Goal: Task Accomplishment & Management: Use online tool/utility

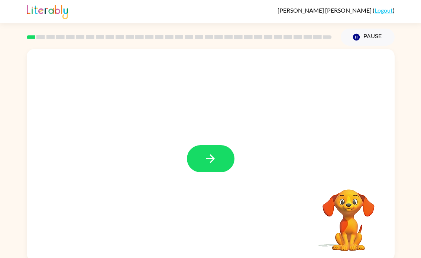
click at [197, 143] on div at bounding box center [211, 155] width 368 height 212
click at [202, 171] on button "button" at bounding box center [211, 158] width 48 height 27
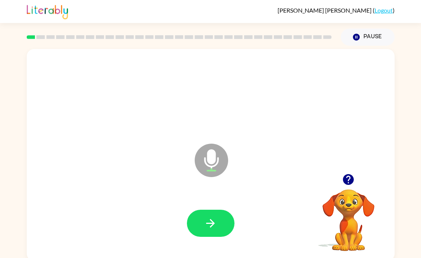
click at [204, 219] on button "button" at bounding box center [211, 223] width 48 height 27
click at [221, 224] on button "button" at bounding box center [211, 223] width 48 height 27
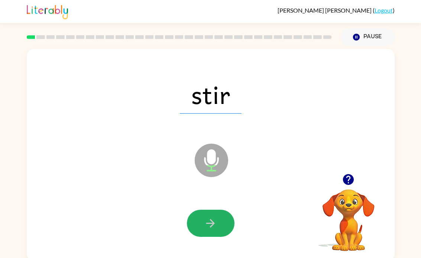
click at [211, 217] on button "button" at bounding box center [211, 223] width 48 height 27
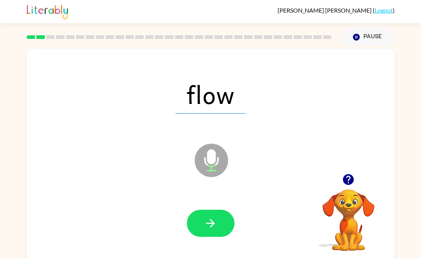
click at [215, 244] on div at bounding box center [210, 223] width 353 height 61
click at [217, 227] on button "button" at bounding box center [211, 223] width 48 height 27
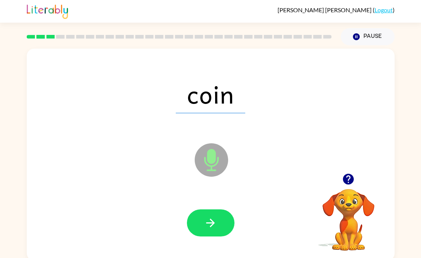
click at [221, 221] on button "button" at bounding box center [211, 223] width 48 height 27
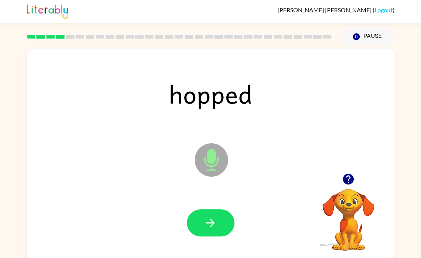
click at [219, 227] on button "button" at bounding box center [211, 223] width 48 height 27
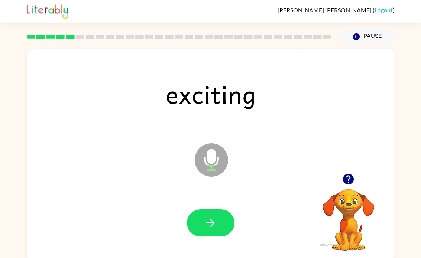
click at [221, 227] on button "button" at bounding box center [211, 223] width 48 height 27
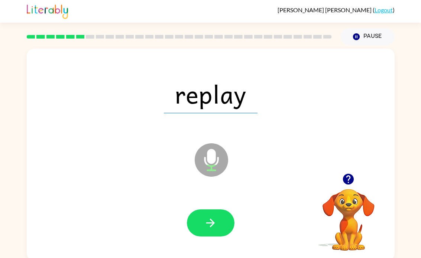
click at [221, 220] on button "button" at bounding box center [211, 223] width 48 height 27
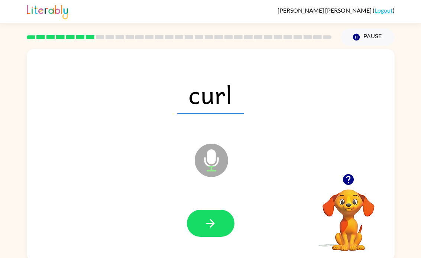
click at [201, 213] on button "button" at bounding box center [211, 223] width 48 height 27
click at [232, 222] on button "button" at bounding box center [211, 223] width 48 height 27
click at [203, 227] on button "button" at bounding box center [211, 223] width 48 height 27
click at [221, 213] on button "button" at bounding box center [211, 223] width 48 height 27
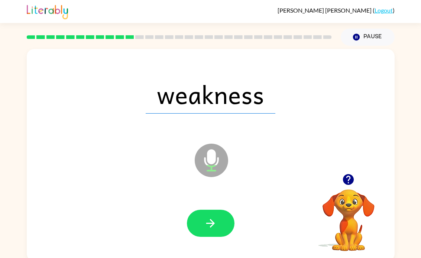
click at [205, 229] on icon "button" at bounding box center [210, 223] width 13 height 13
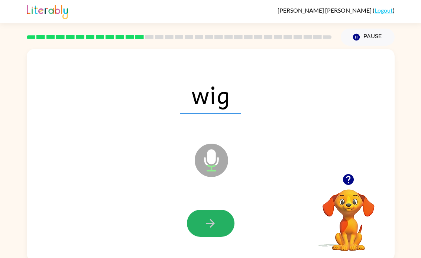
click at [220, 227] on button "button" at bounding box center [211, 223] width 48 height 27
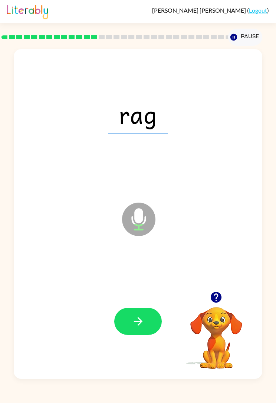
click at [121, 258] on button "button" at bounding box center [138, 321] width 48 height 27
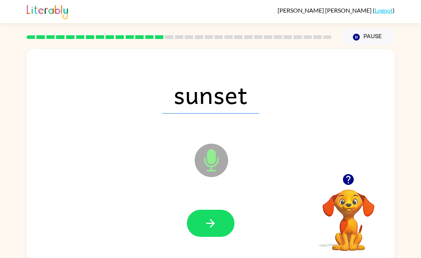
click at [227, 219] on button "button" at bounding box center [211, 223] width 48 height 27
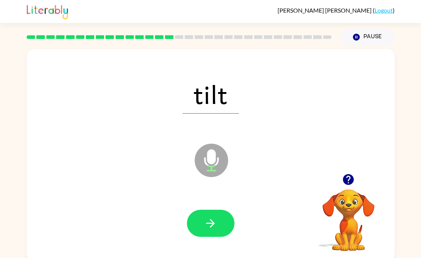
click at [218, 227] on button "button" at bounding box center [211, 223] width 48 height 27
click at [199, 241] on div at bounding box center [210, 223] width 353 height 61
click at [198, 223] on button "button" at bounding box center [211, 223] width 48 height 27
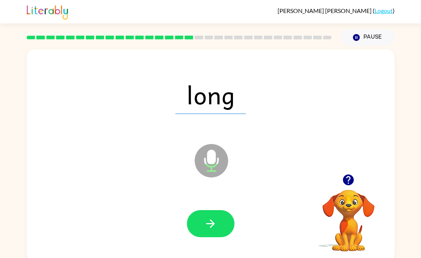
scroll to position [3, 0]
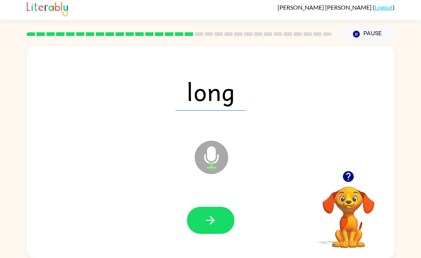
click at [216, 218] on icon "button" at bounding box center [210, 220] width 13 height 13
click at [221, 225] on button "button" at bounding box center [211, 220] width 48 height 27
click at [211, 230] on button "button" at bounding box center [211, 220] width 48 height 27
click at [218, 223] on button "button" at bounding box center [211, 220] width 48 height 27
click at [220, 209] on button "button" at bounding box center [211, 220] width 48 height 27
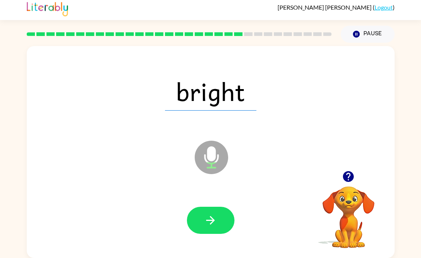
click at [223, 209] on button "button" at bounding box center [211, 220] width 48 height 27
click at [221, 233] on button "button" at bounding box center [211, 220] width 48 height 27
click at [231, 225] on button "button" at bounding box center [211, 220] width 48 height 27
click at [222, 218] on button "button" at bounding box center [211, 220] width 48 height 27
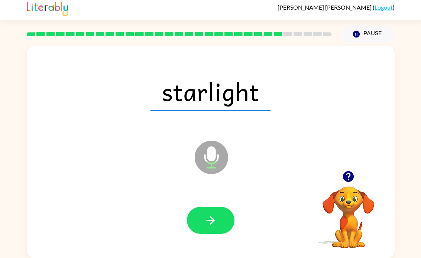
click at [221, 210] on button "button" at bounding box center [211, 220] width 48 height 27
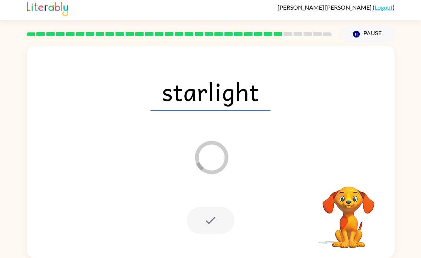
click at [216, 223] on div at bounding box center [211, 220] width 48 height 27
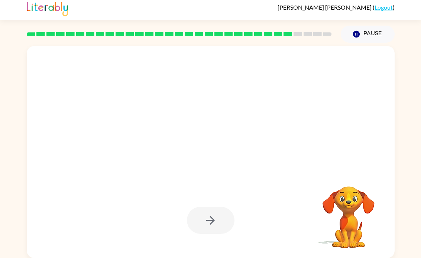
click at [221, 213] on div at bounding box center [211, 220] width 48 height 27
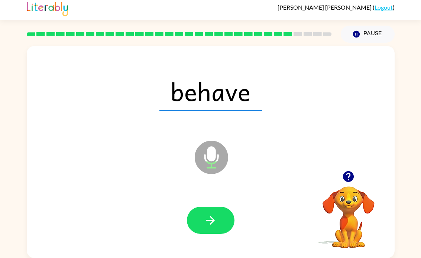
click at [226, 214] on button "button" at bounding box center [211, 220] width 48 height 27
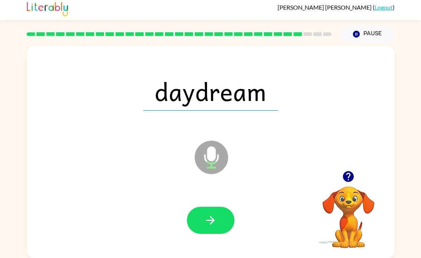
scroll to position [3, 0]
click at [219, 223] on button "button" at bounding box center [211, 220] width 48 height 27
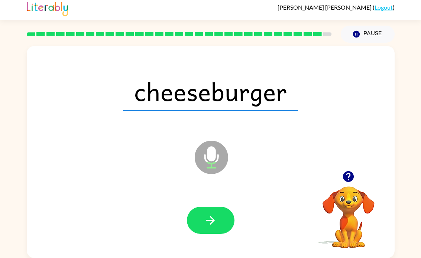
click at [218, 218] on button "button" at bounding box center [211, 220] width 48 height 27
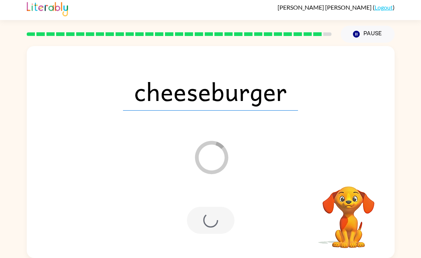
scroll to position [0, 0]
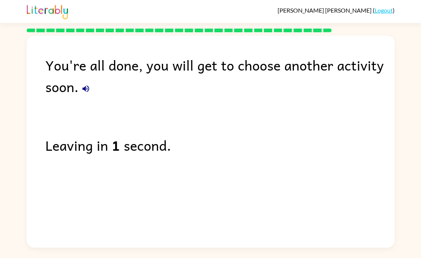
click at [222, 159] on div "You're all done, you will get to choose another activity soon. Leaving in 1 sec…" at bounding box center [211, 140] width 368 height 208
